Goal: Information Seeking & Learning: Learn about a topic

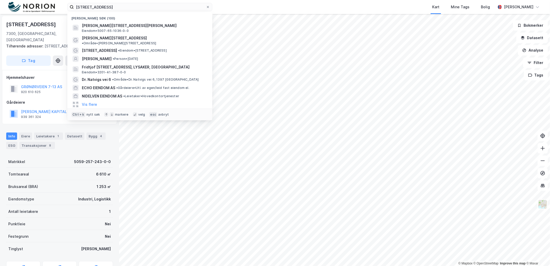
click at [110, 11] on input "[STREET_ADDRESS]" at bounding box center [140, 7] width 132 height 8
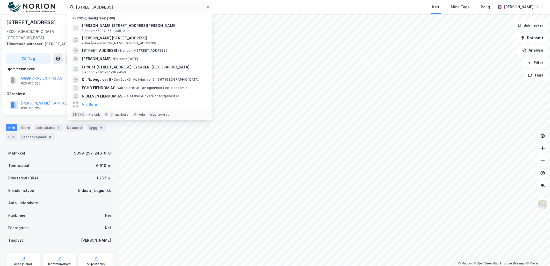
click at [110, 11] on input "[STREET_ADDRESS]" at bounding box center [140, 7] width 132 height 8
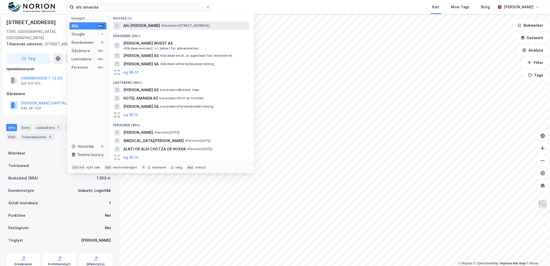
type input "alti amanda"
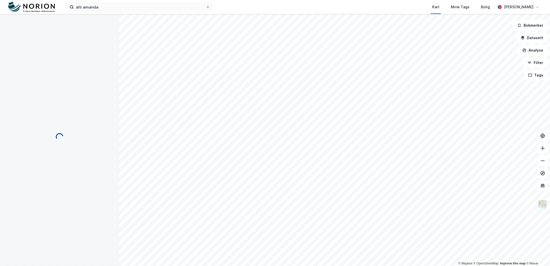
scroll to position [9, 0]
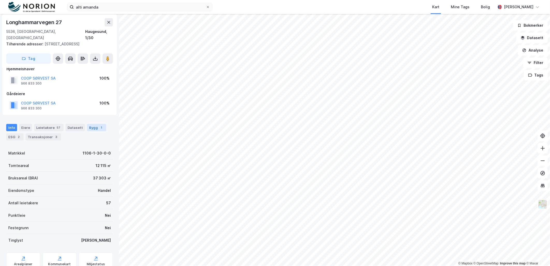
click at [91, 129] on div "Bygg 1" at bounding box center [96, 127] width 19 height 7
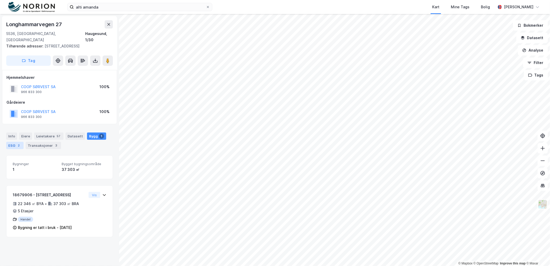
click at [23, 148] on div "ESG 2" at bounding box center [14, 145] width 17 height 7
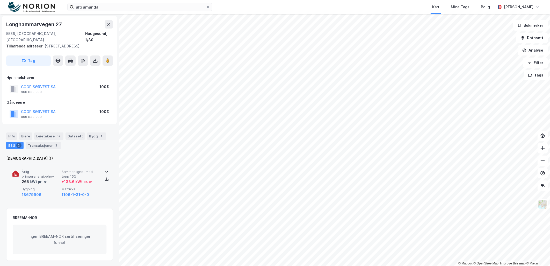
click at [84, 172] on span "Sammenlignet med topp 15%" at bounding box center [81, 173] width 38 height 9
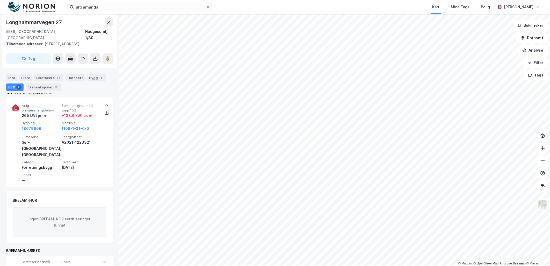
scroll to position [71, 0]
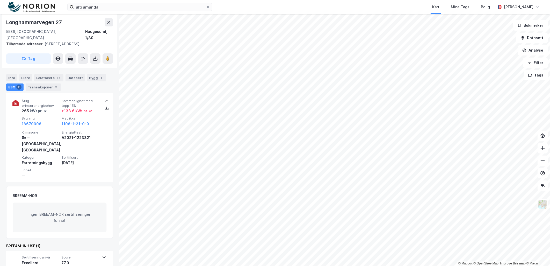
click at [105, 79] on div "Info [PERSON_NAME] 57 Datasett Bygg 1 ESG 2 Transaksjoner 3" at bounding box center [59, 82] width 107 height 17
